Goal: Task Accomplishment & Management: Complete application form

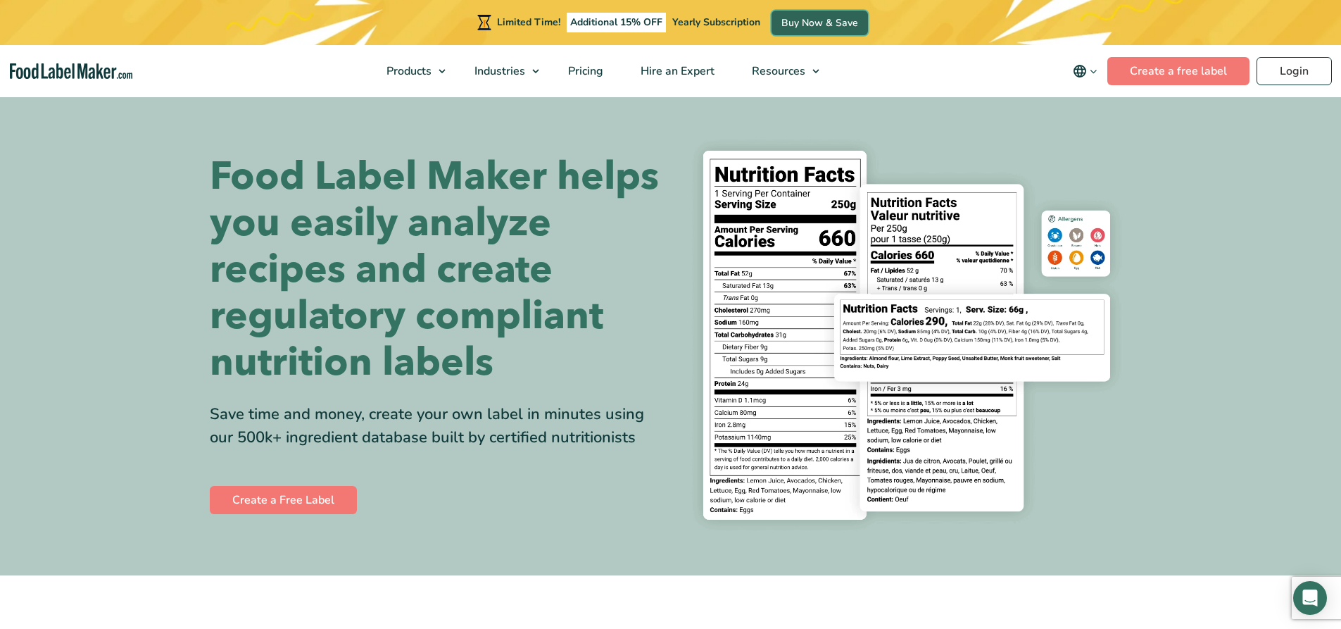
click at [800, 18] on link "Buy Now & Save" at bounding box center [819, 23] width 96 height 25
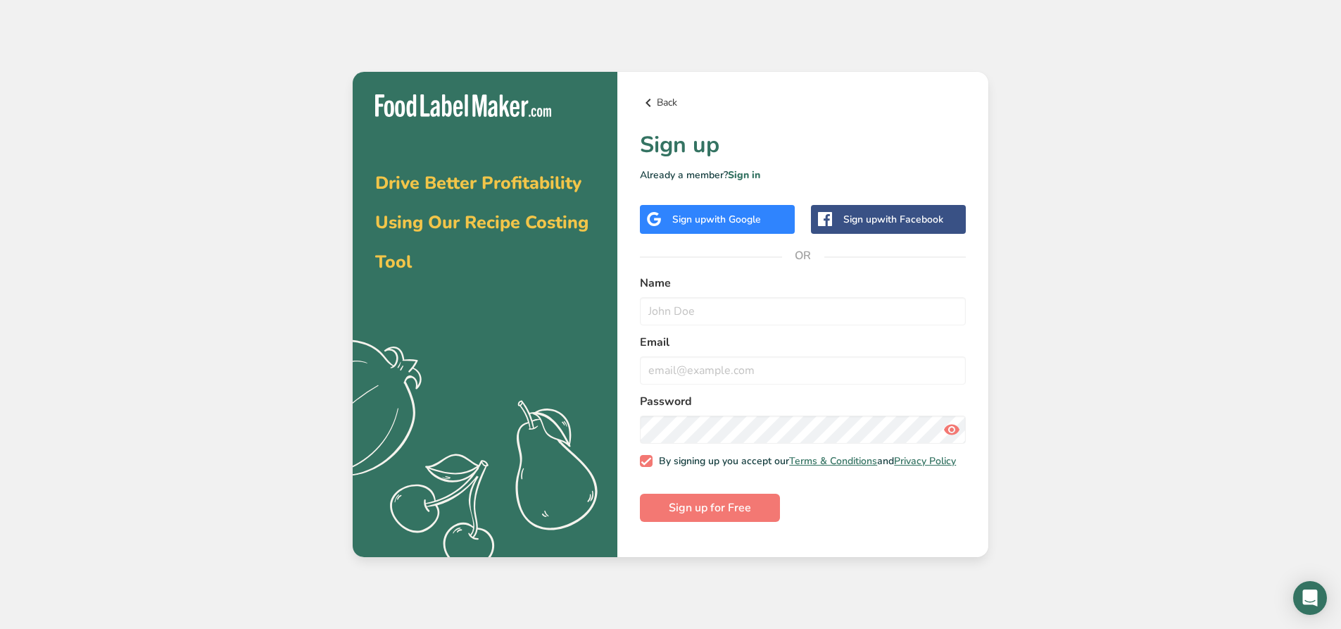
click at [644, 99] on icon at bounding box center [648, 102] width 17 height 25
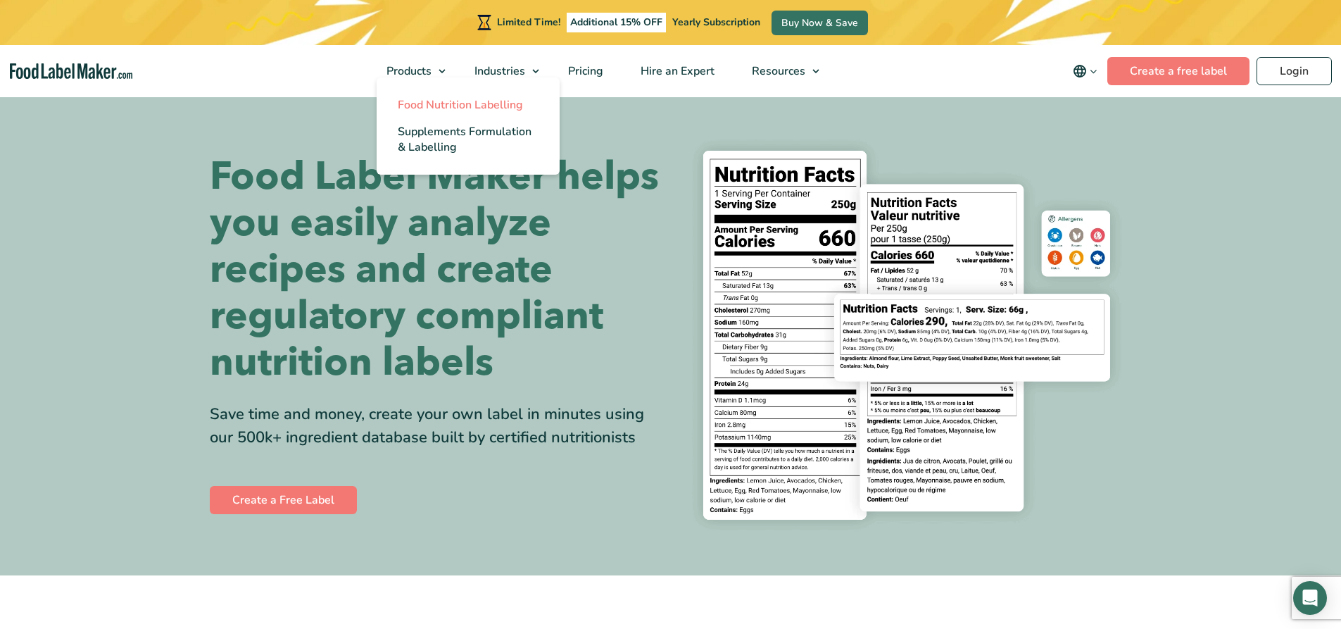
click at [426, 107] on span "Food Nutrition Labelling" at bounding box center [460, 104] width 125 height 15
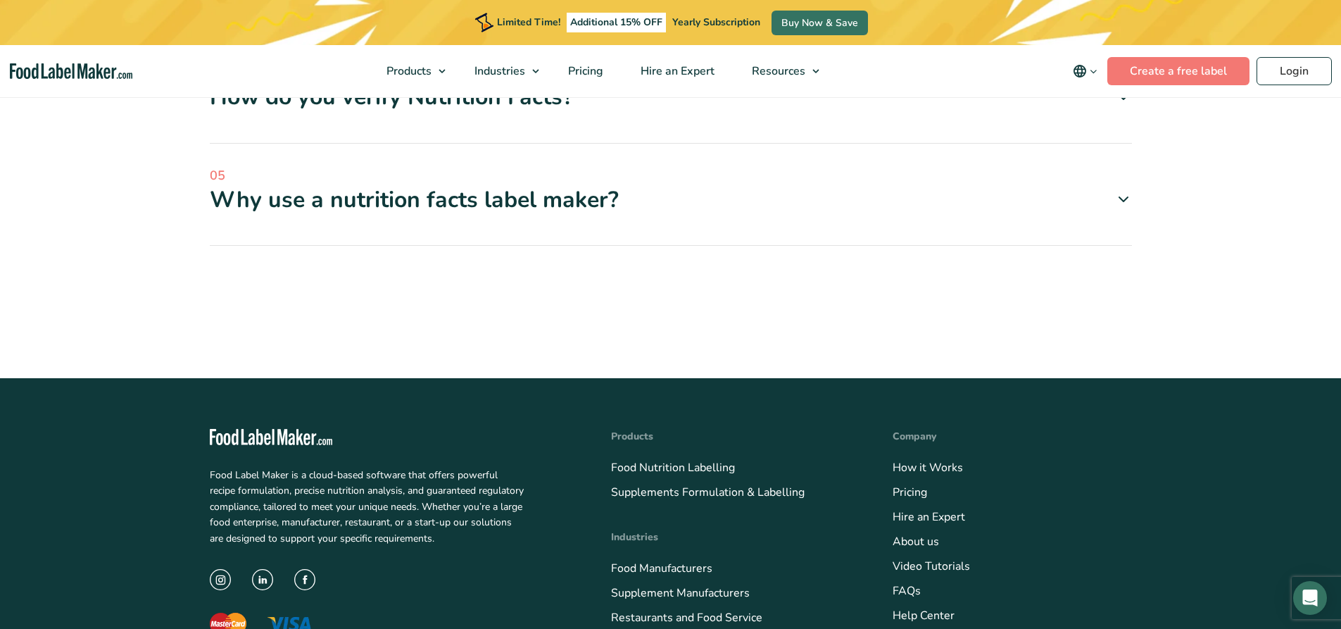
scroll to position [4646, 0]
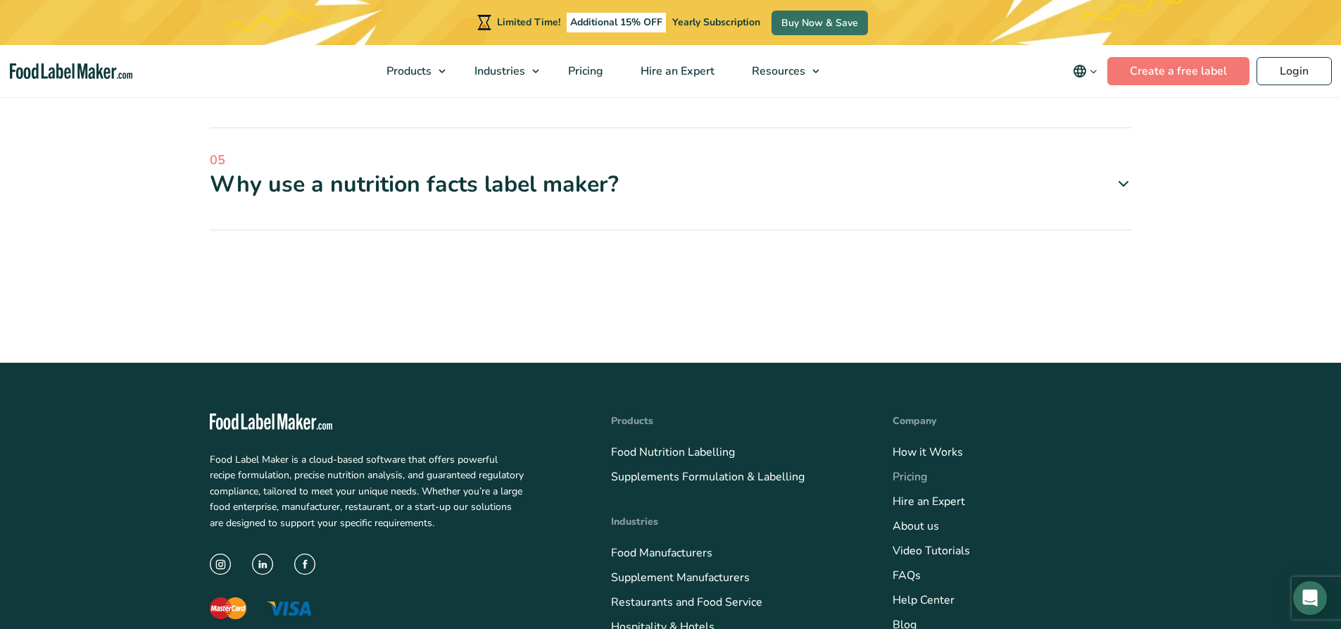
click at [911, 469] on link "Pricing" at bounding box center [910, 476] width 34 height 15
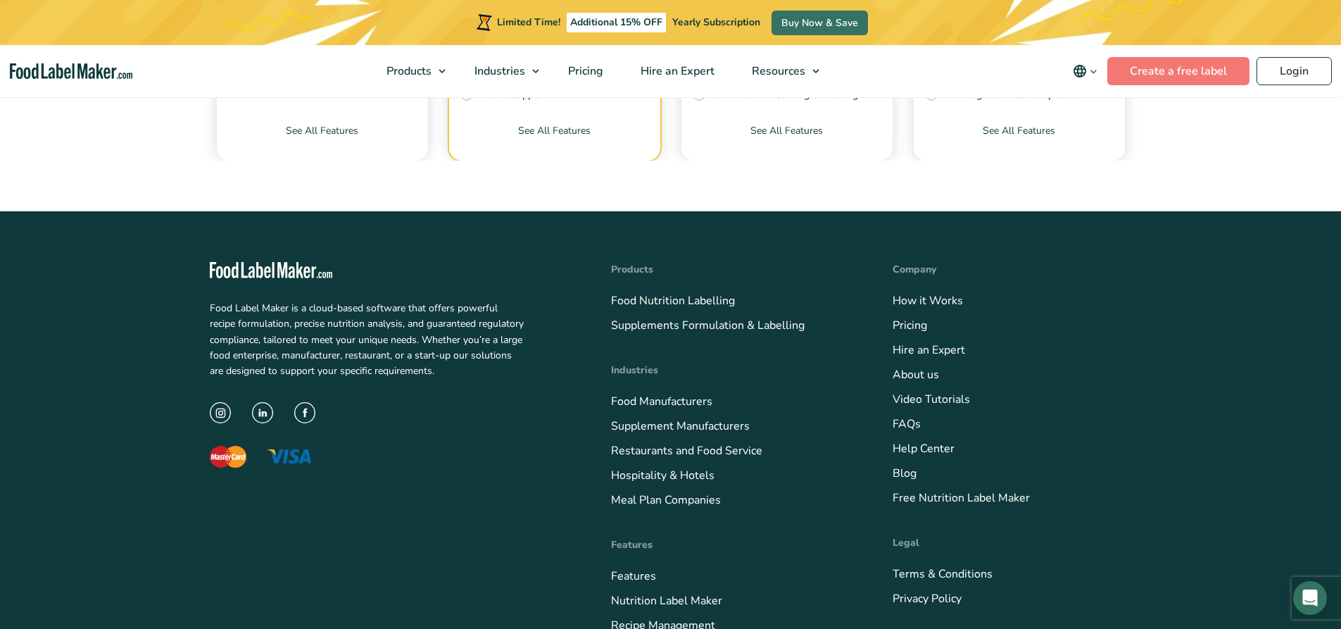
scroll to position [5033, 0]
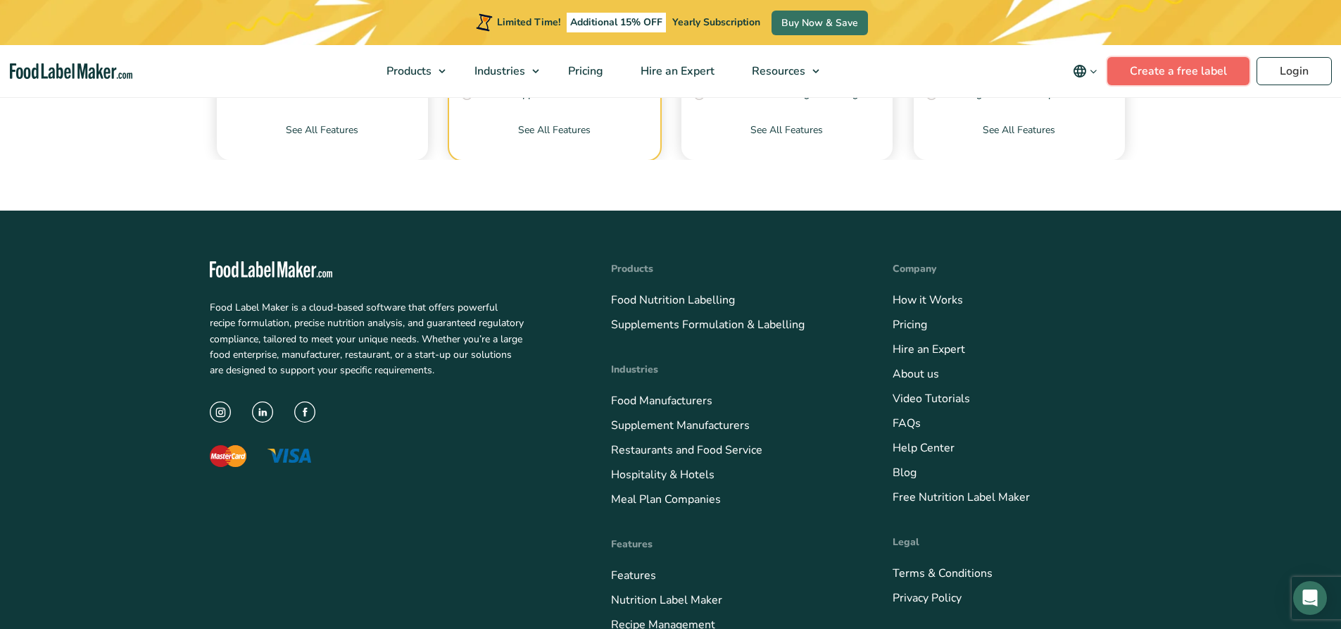
click at [1188, 69] on link "Create a free label" at bounding box center [1178, 71] width 142 height 28
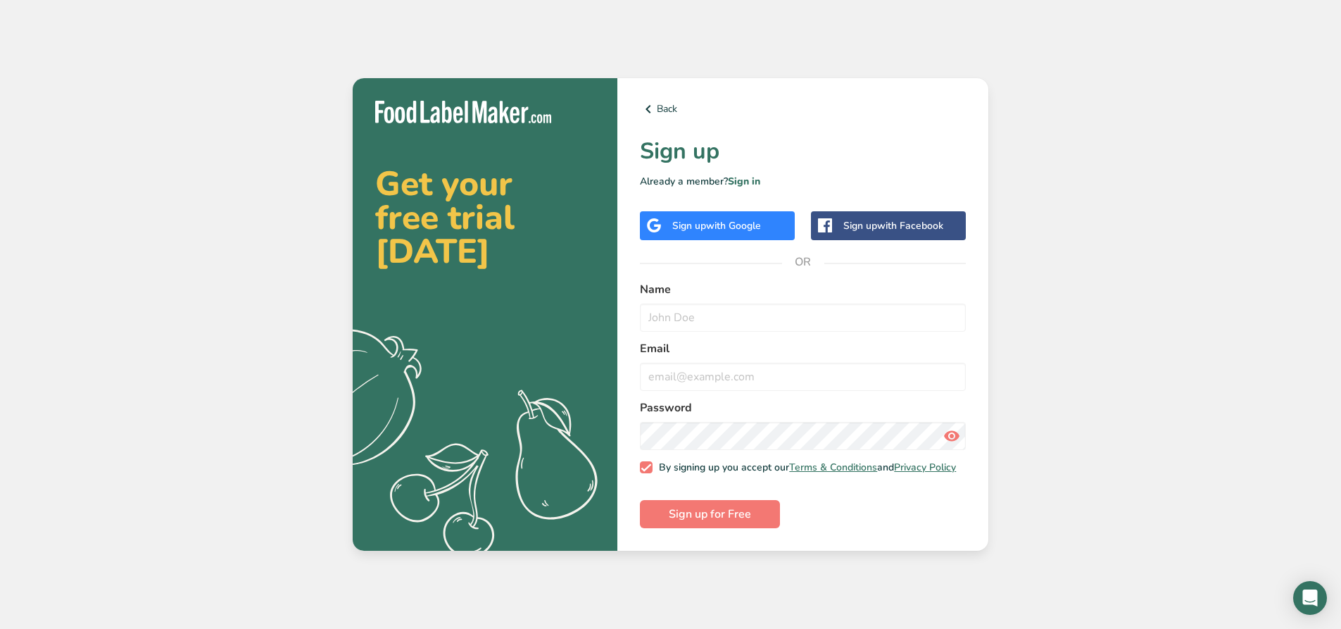
click at [722, 219] on span "with Google" at bounding box center [733, 225] width 55 height 13
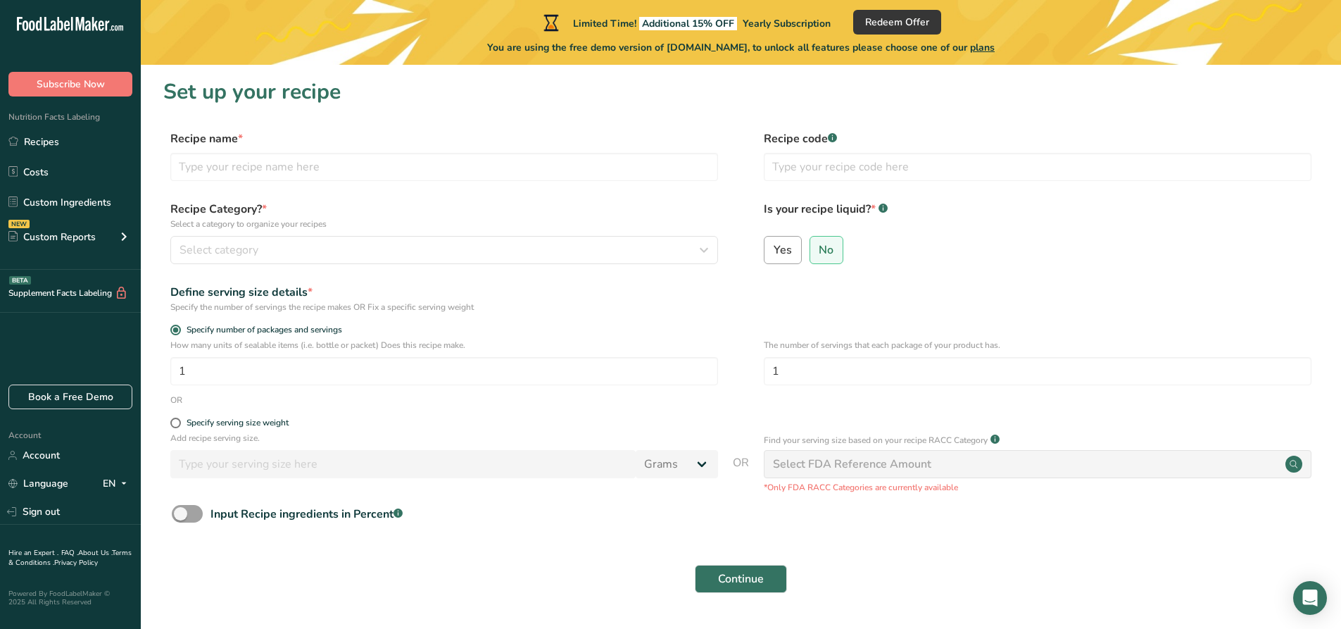
click at [786, 243] on span "Yes" at bounding box center [783, 250] width 18 height 14
click at [774, 245] on input "Yes" at bounding box center [768, 249] width 9 height 9
radio input "true"
radio input "false"
select select "22"
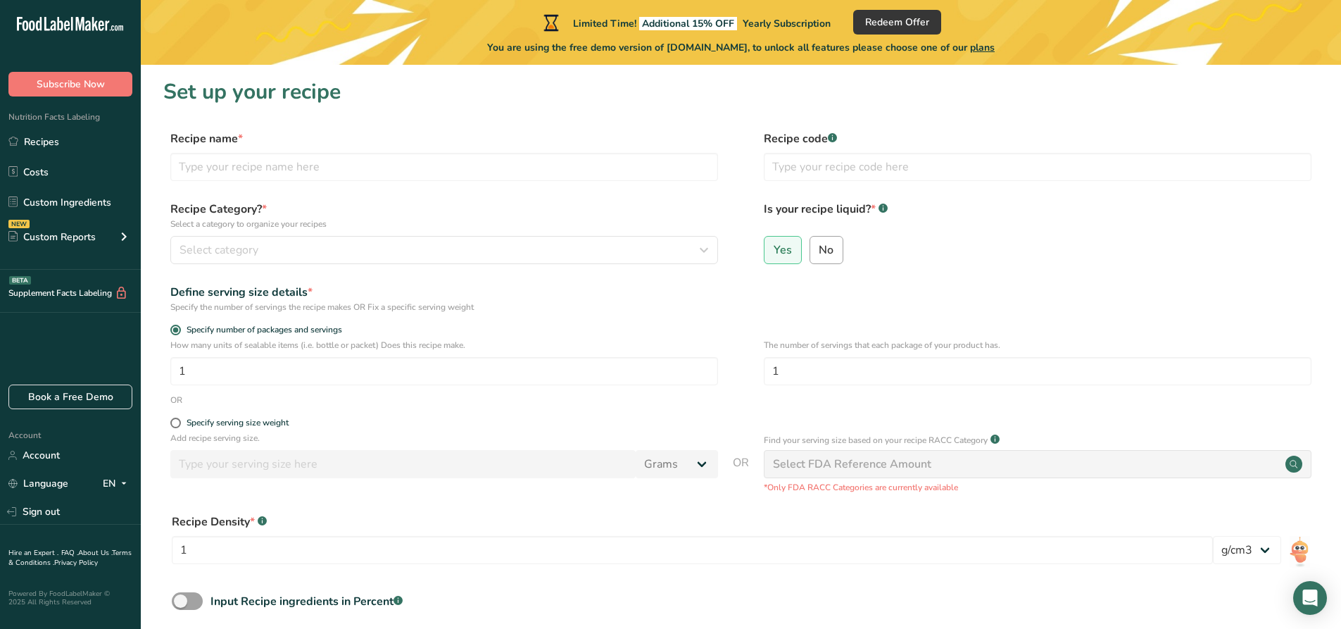
click at [831, 256] on span "No" at bounding box center [826, 250] width 15 height 14
click at [819, 254] on input "No" at bounding box center [814, 249] width 9 height 9
radio input "true"
radio input "false"
